Goal: Information Seeking & Learning: Learn about a topic

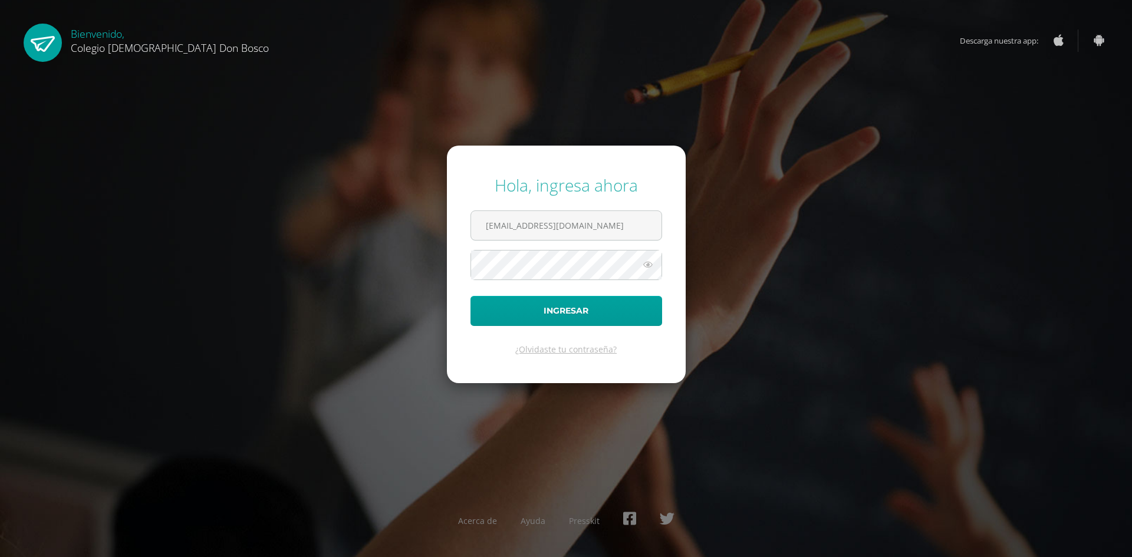
type input "[EMAIL_ADDRESS][DOMAIN_NAME]"
click at [470, 296] on button "Ingresar" at bounding box center [566, 311] width 192 height 30
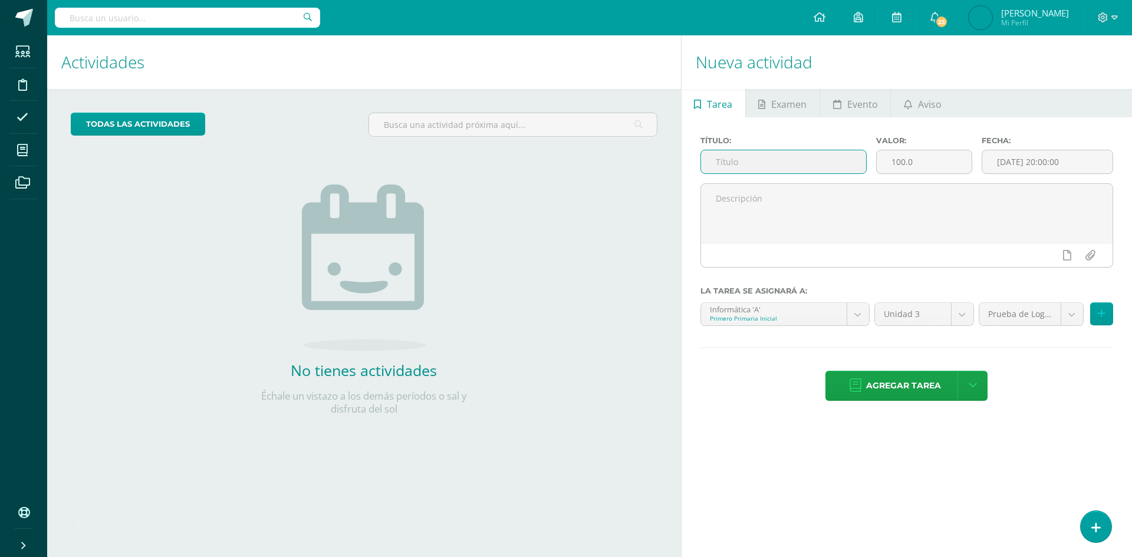
click at [784, 156] on input "text" at bounding box center [783, 161] width 165 height 23
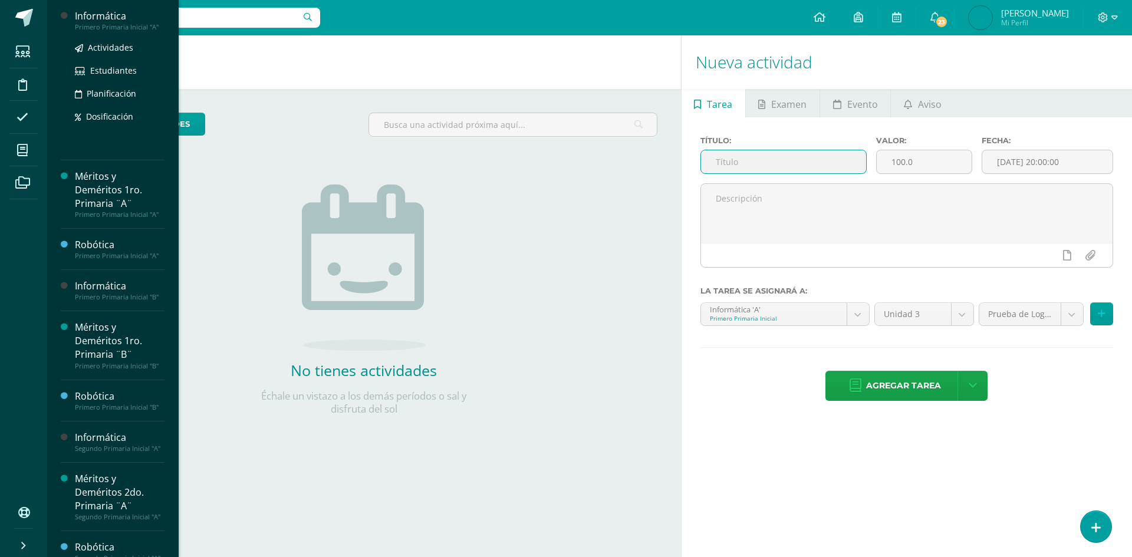
click at [118, 19] on div "Informática" at bounding box center [120, 16] width 90 height 14
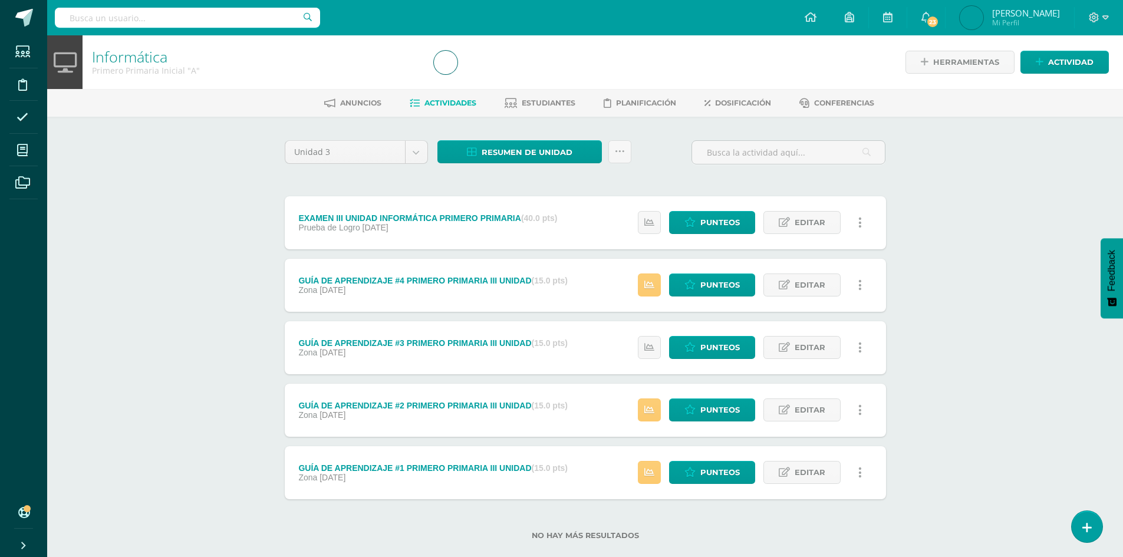
click at [549, 178] on div "Unidad 3 Unidad 1 Unidad 2 Unidad 3 Unidad 4 Resumen de unidad Descargar como H…" at bounding box center [585, 347] width 611 height 414
click at [374, 477] on div "Zona 25 de Julio" at bounding box center [432, 477] width 269 height 9
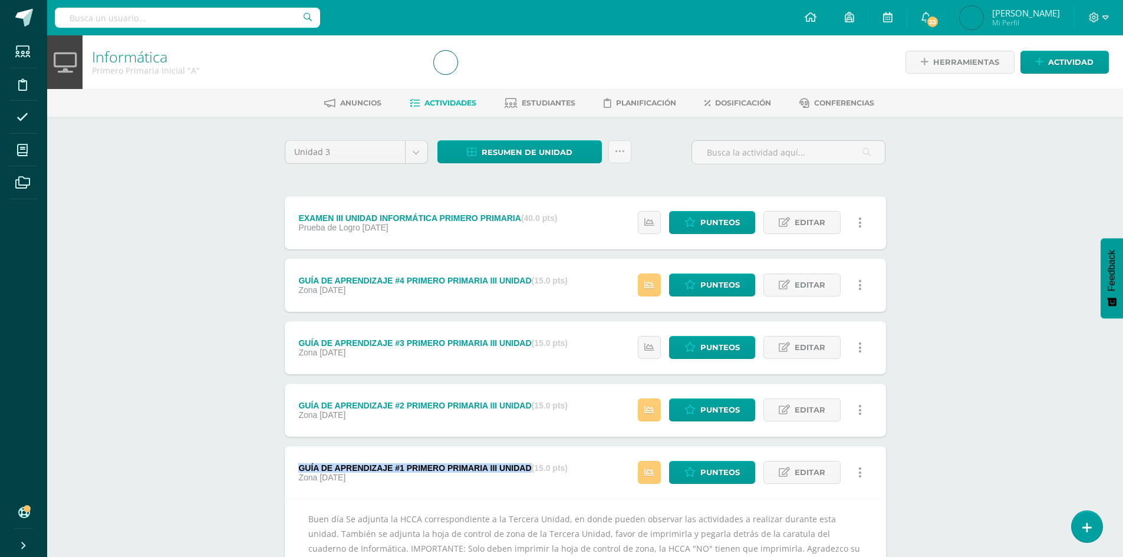
drag, startPoint x: 301, startPoint y: 467, endPoint x: 525, endPoint y: 468, distance: 224.0
click at [525, 468] on div "GUÍA DE APRENDIZAJE #1 PRIMERO PRIMARIA III UNIDAD (15.0 pts)" at bounding box center [432, 467] width 269 height 9
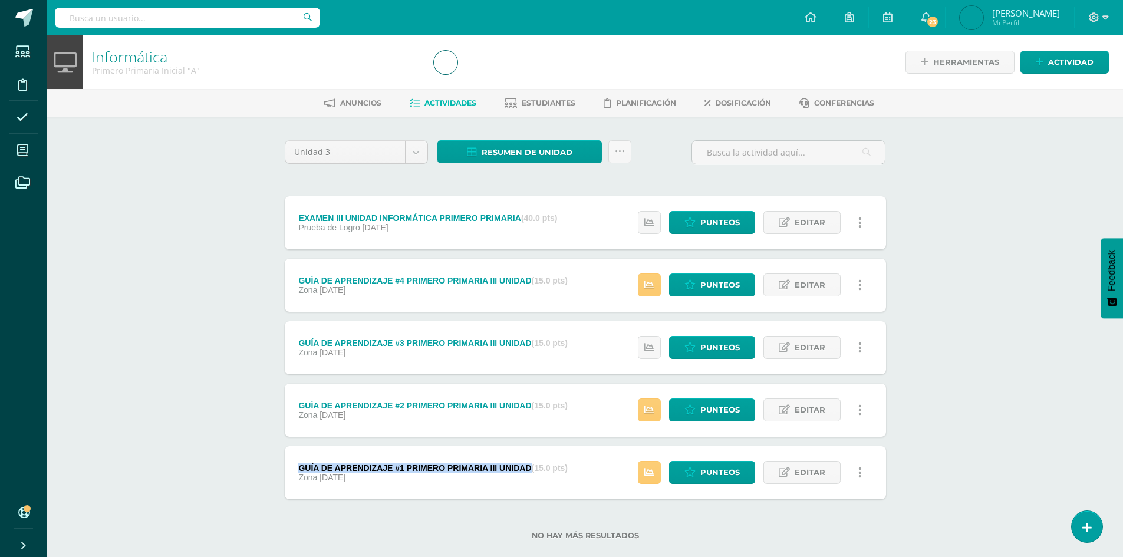
copy div "GUÍA DE APRENDIZAJE #1 PRIMERO PRIMARIA III UNIDAD"
click at [537, 486] on div "GUÍA DE APRENDIZAJE #1 PRIMERO PRIMARIA III UNIDAD (15.0 pts) Zona 25 de Julio" at bounding box center [433, 472] width 297 height 53
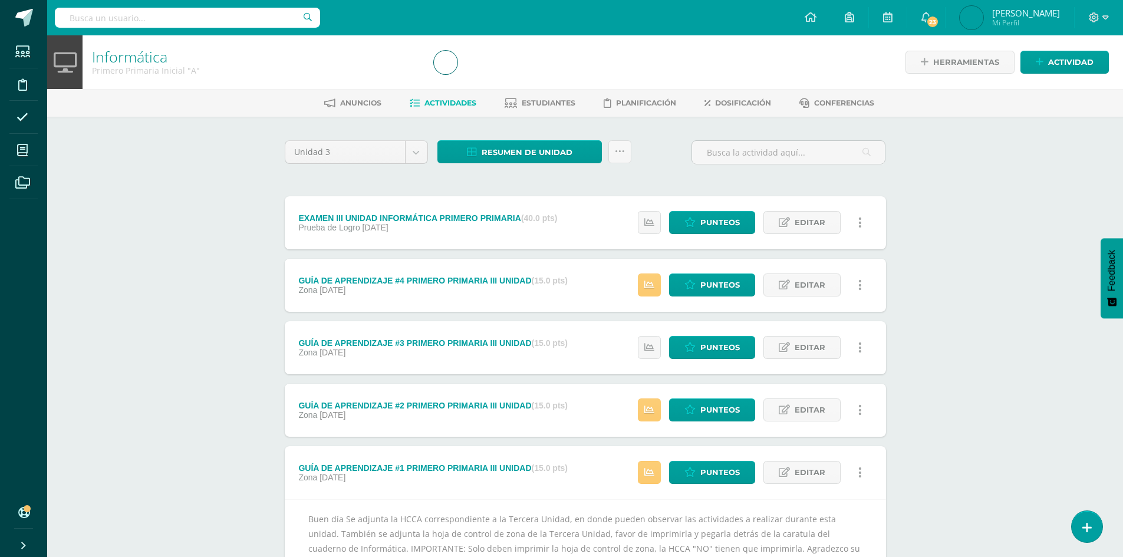
scroll to position [104, 0]
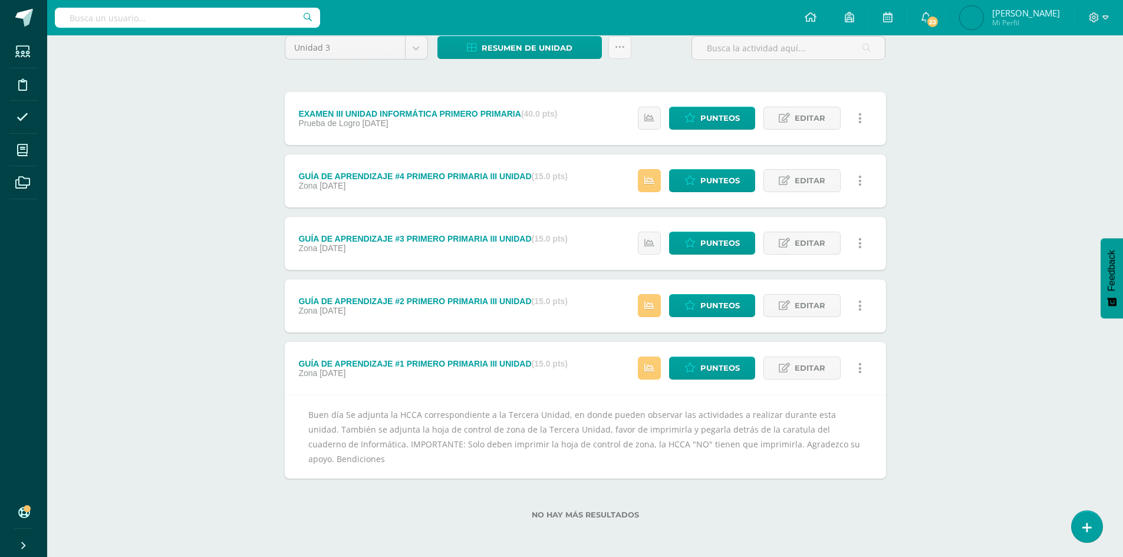
drag, startPoint x: 302, startPoint y: 413, endPoint x: 410, endPoint y: 470, distance: 122.3
click at [410, 470] on div "Buen día Se adjunta la HCCA correspondiente a la Tercera Unidad, en donde puede…" at bounding box center [585, 437] width 601 height 84
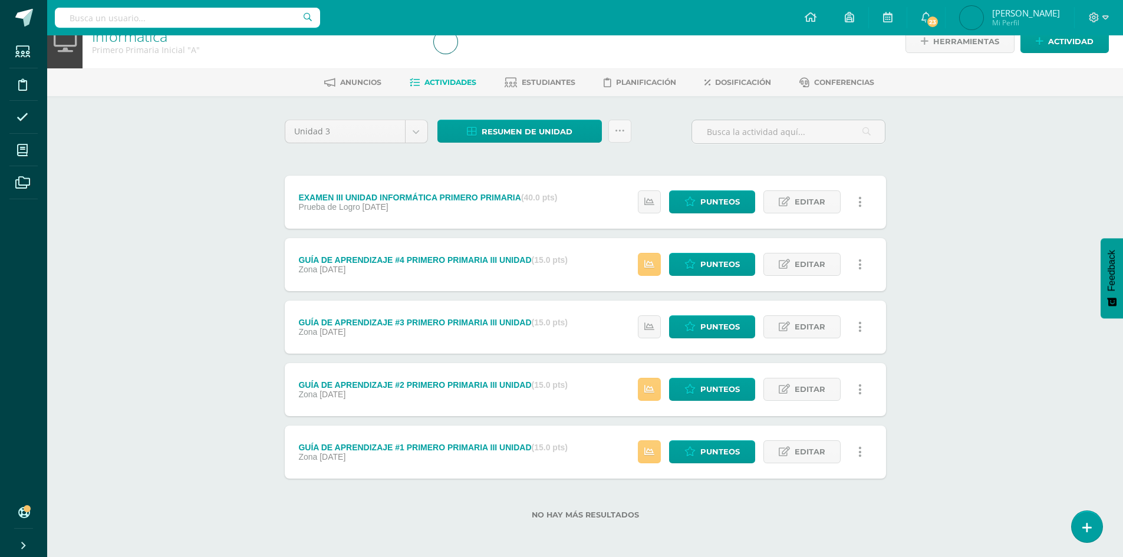
scroll to position [21, 0]
copy div "Buen día Se adjunta la HCCA correspondiente a la Tercera Unidad, en donde puede…"
click at [319, 450] on div "GUÍA DE APRENDIZAJE #1 PRIMERO PRIMARIA III UNIDAD (15.0 pts)" at bounding box center [432, 447] width 269 height 9
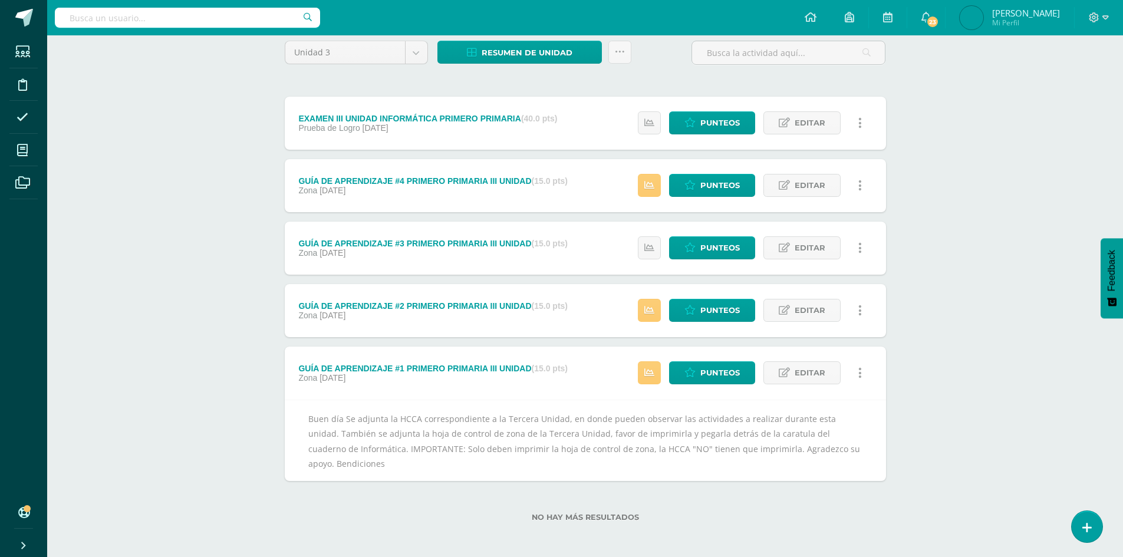
scroll to position [104, 0]
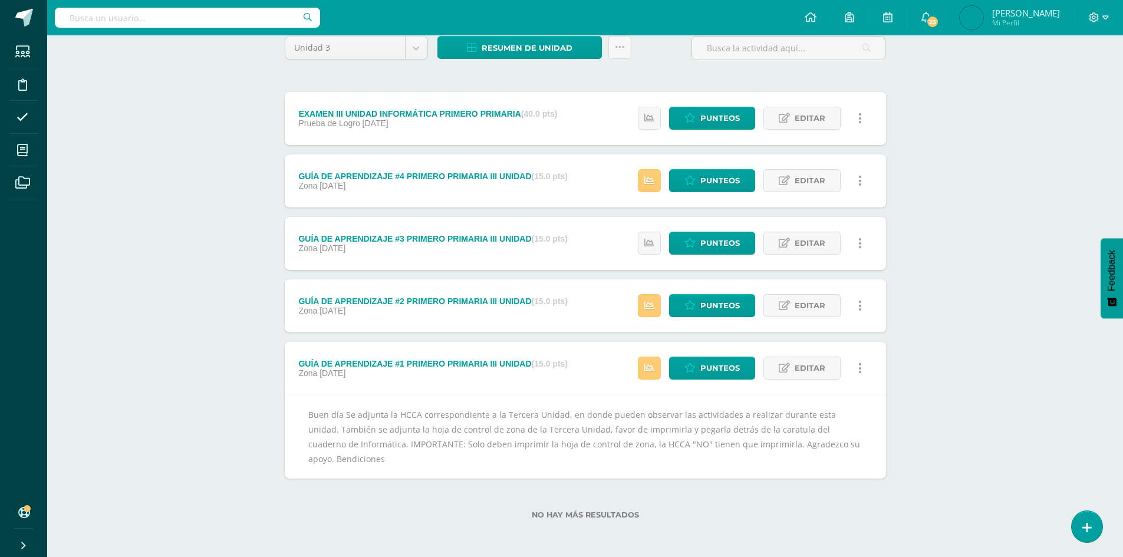
drag, startPoint x: 305, startPoint y: 410, endPoint x: 398, endPoint y: 470, distance: 110.8
click at [398, 470] on div "Buen día Se adjunta la HCCA correspondiente a la Tercera Unidad, en donde puede…" at bounding box center [585, 437] width 601 height 84
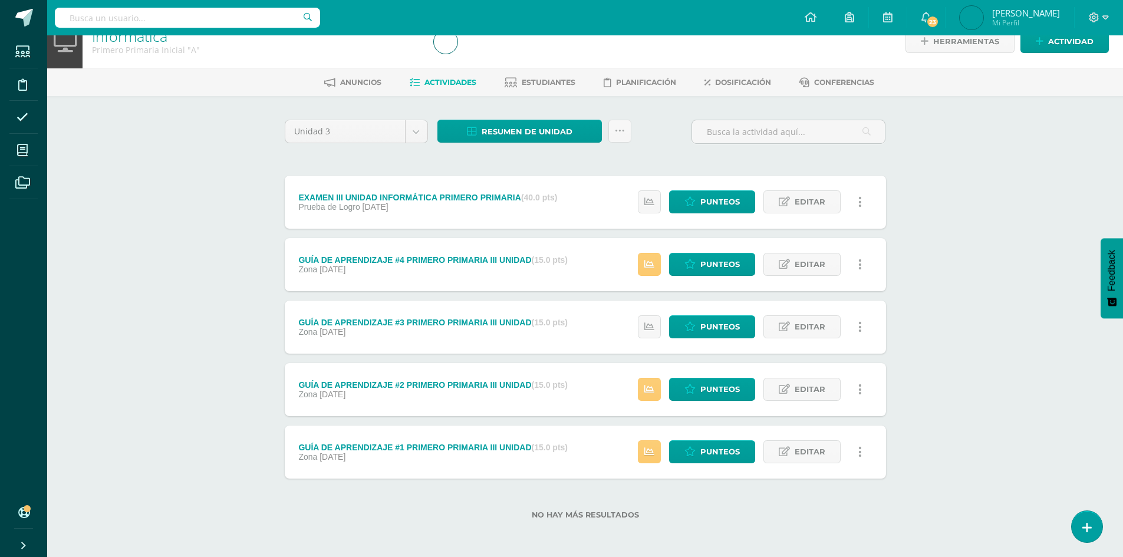
scroll to position [21, 0]
click at [398, 470] on div "GUÍA DE APRENDIZAJE #1 PRIMERO PRIMARIA III UNIDAD (15.0 pts) Zona 25 de Julio" at bounding box center [433, 452] width 297 height 53
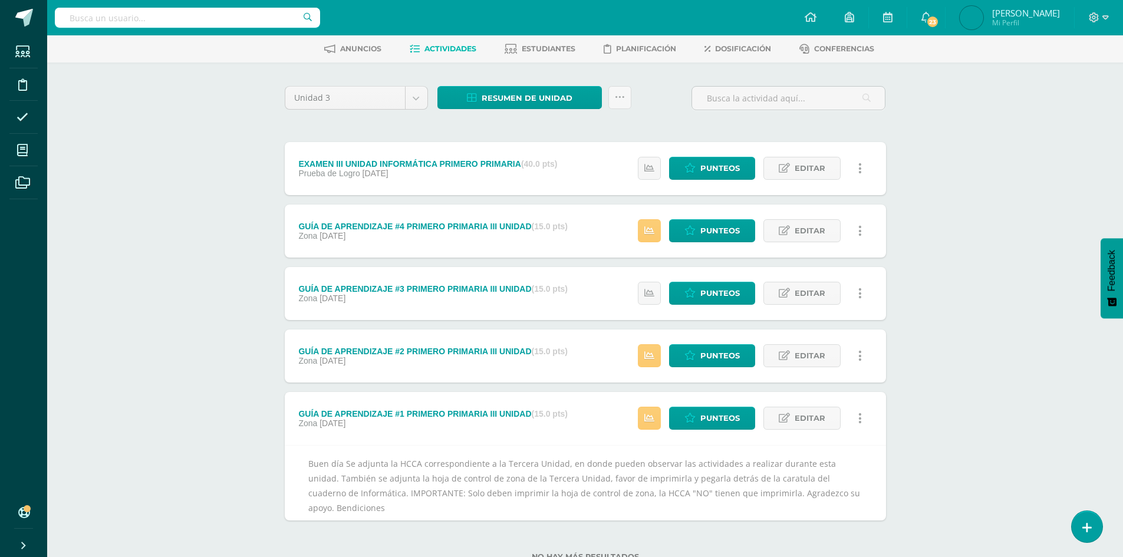
scroll to position [104, 0]
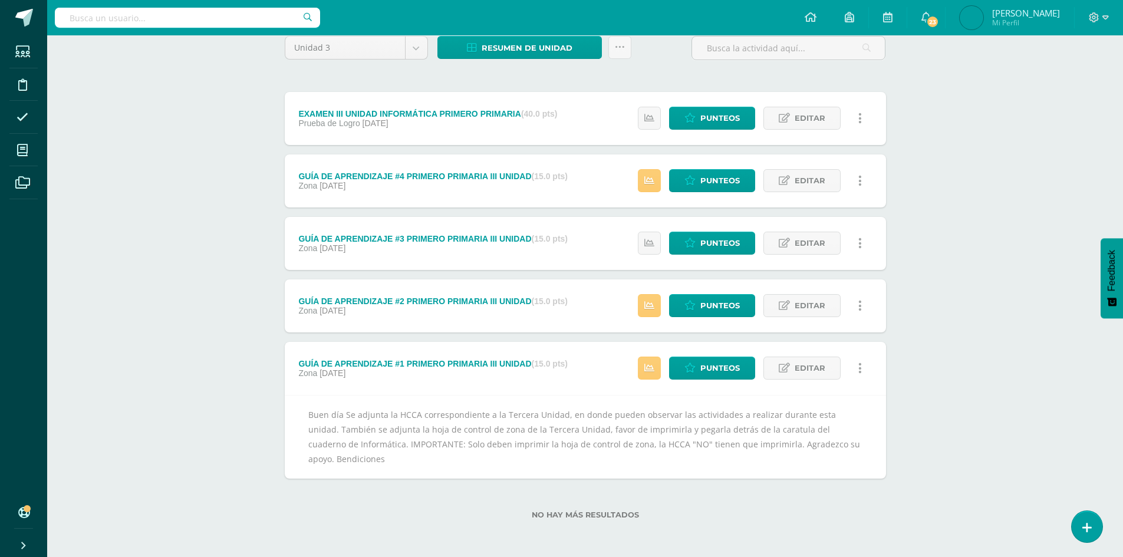
copy div "Buen día Se adjunta la HCCA correspondiente a la Tercera Unidad, en donde puede…"
drag, startPoint x: 308, startPoint y: 414, endPoint x: 404, endPoint y: 462, distance: 106.8
click at [404, 462] on div "Buen día Se adjunta la HCCA correspondiente a la Tercera Unidad, en donde puede…" at bounding box center [585, 437] width 601 height 84
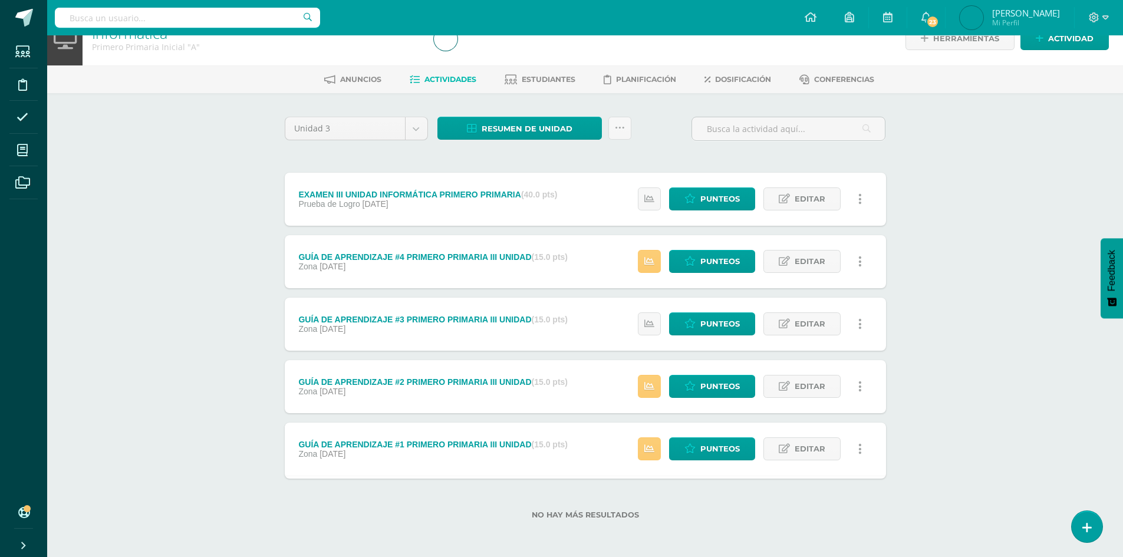
scroll to position [21, 0]
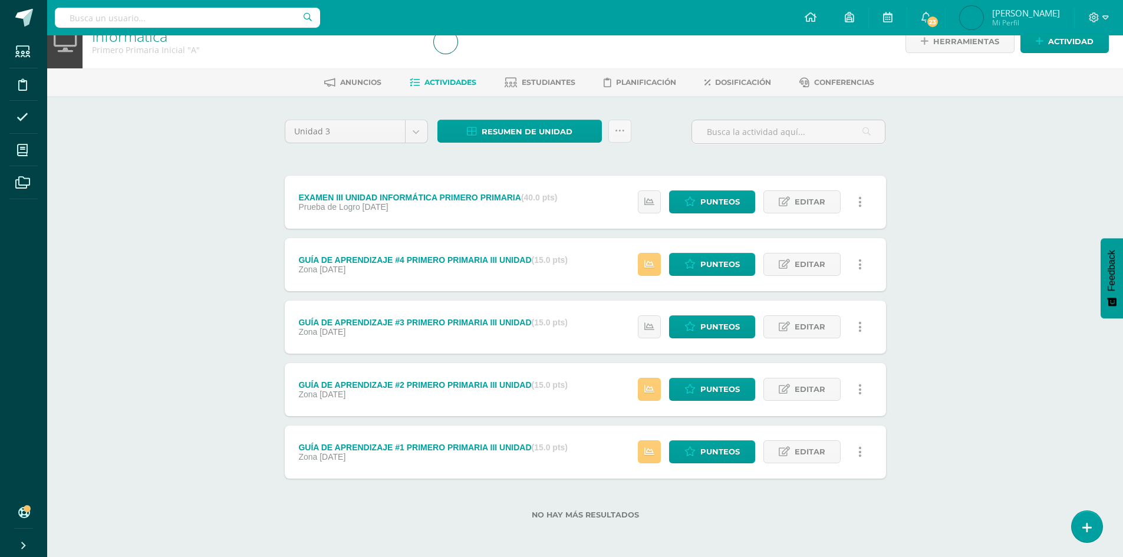
click at [913, 288] on div "Informática Primero Primaria Inicial "A" Herramientas Detalle de asistencias Ac…" at bounding box center [585, 286] width 1076 height 542
click at [27, 18] on span at bounding box center [24, 18] width 18 height 18
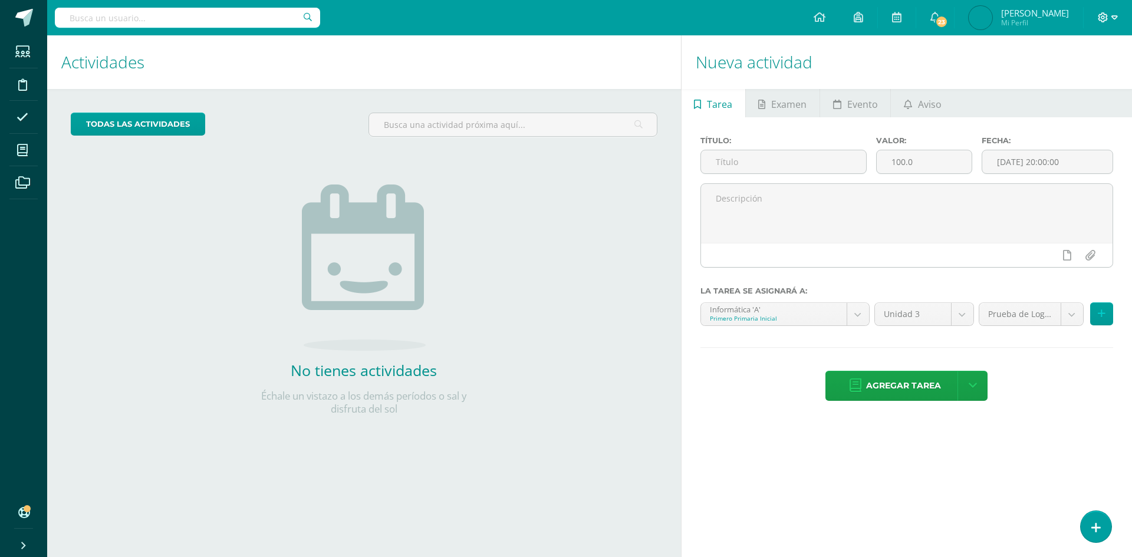
click at [1116, 16] on icon at bounding box center [1114, 17] width 6 height 4
click at [1057, 78] on span "Cerrar sesión" at bounding box center [1077, 80] width 53 height 11
